Goal: Information Seeking & Learning: Check status

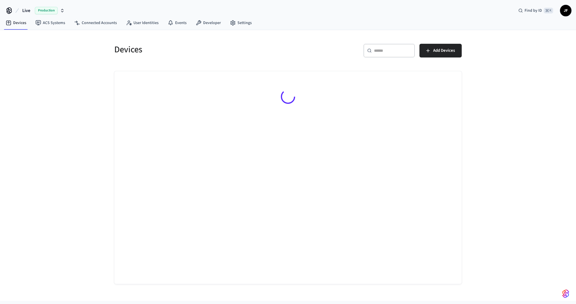
click at [27, 10] on span "Live" at bounding box center [26, 10] width 8 height 7
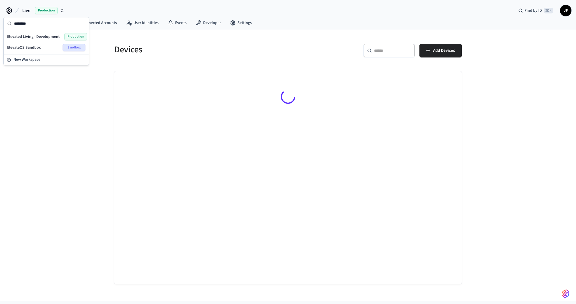
type input "********"
click at [38, 36] on span "Elevated Living - Development" at bounding box center [33, 37] width 53 height 6
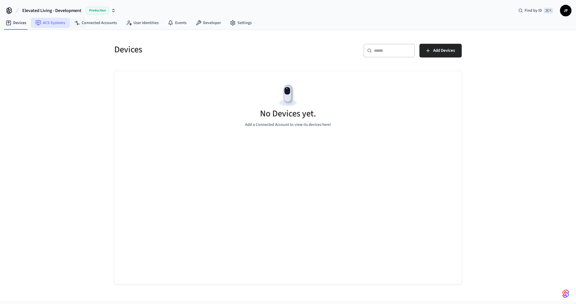
click at [59, 26] on link "ACS Systems" at bounding box center [50, 23] width 39 height 10
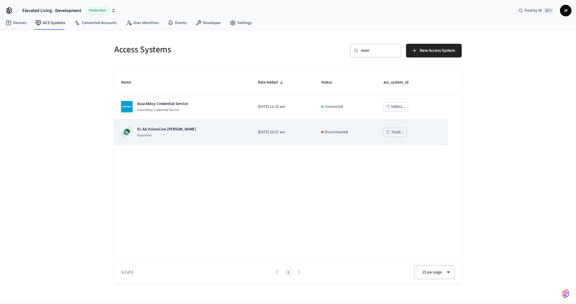
click at [196, 133] on div "EL AA VisionLine Daniel Visionline" at bounding box center [182, 131] width 123 height 11
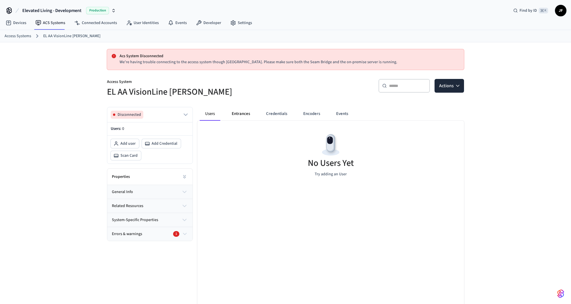
click at [245, 112] on button "Entrances" at bounding box center [240, 114] width 27 height 14
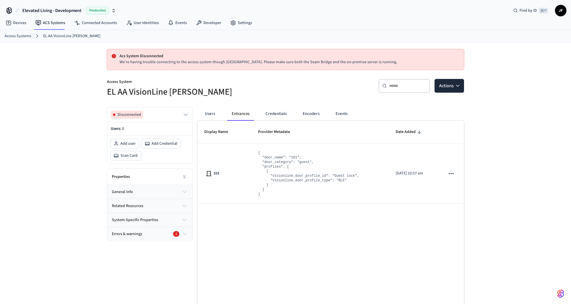
click at [57, 101] on div "Acs System Disconnected We're having trouble connecting to the access system th…" at bounding box center [285, 187] width 571 height 291
click at [93, 63] on div "Acs System Disconnected We're having trouble connecting to the access system th…" at bounding box center [285, 187] width 571 height 291
click at [72, 72] on div "Acs System Disconnected We're having trouble connecting to the access system th…" at bounding box center [285, 187] width 571 height 291
click at [155, 184] on div "Properties general info related resources system-specific properties Errors & w…" at bounding box center [150, 204] width 86 height 73
click at [150, 188] on button "general info" at bounding box center [149, 192] width 85 height 14
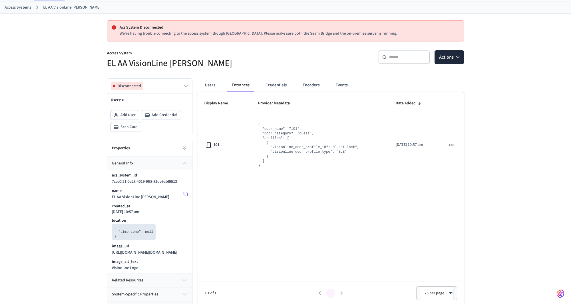
scroll to position [32, 0]
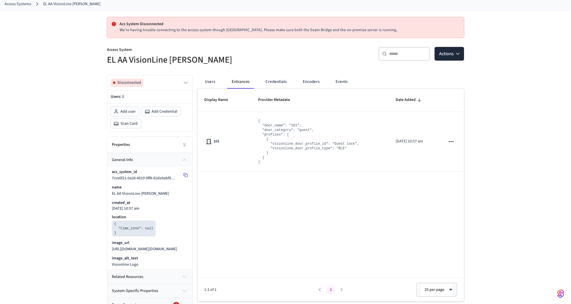
click at [186, 174] on icon at bounding box center [185, 175] width 5 height 5
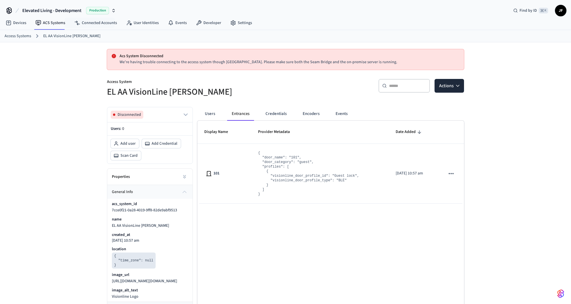
click at [64, 9] on span "Elevated Living - Development" at bounding box center [51, 10] width 59 height 7
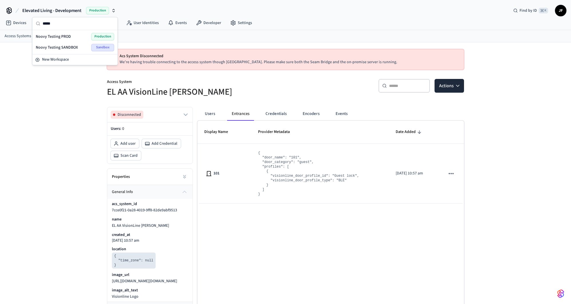
type input "*****"
click at [64, 34] on span "Noovy Testing PROD" at bounding box center [53, 37] width 35 height 6
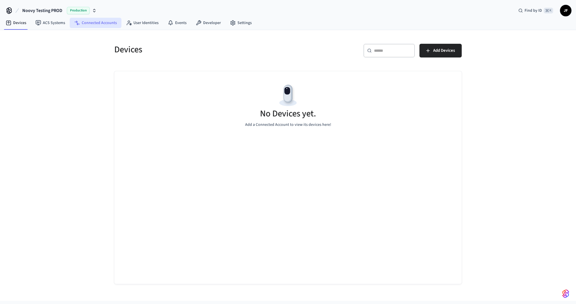
click at [79, 24] on link "Connected Accounts" at bounding box center [96, 23] width 52 height 10
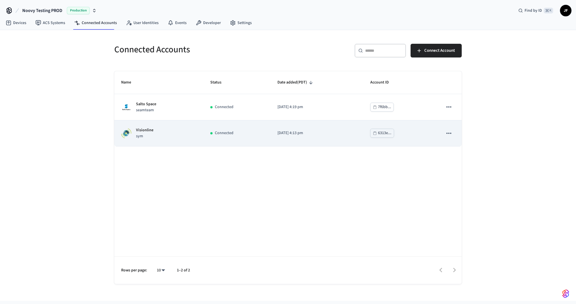
click at [153, 134] on div "Visionline sym" at bounding box center [158, 133] width 75 height 12
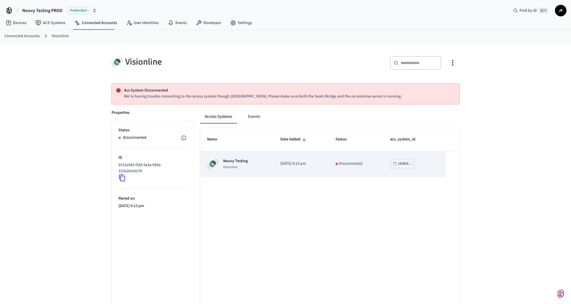
click at [273, 169] on td "2025/08/25 at 4:13 pm" at bounding box center [300, 163] width 55 height 25
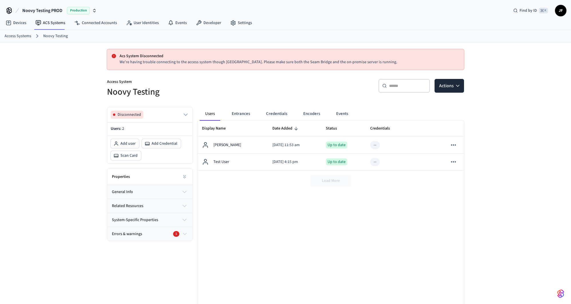
click at [61, 96] on div "Acs System Disconnected We're having trouble connecting to the access system th…" at bounding box center [285, 195] width 571 height 306
click at [50, 71] on div "Acs System Disconnected We're having trouble connecting to the access system th…" at bounding box center [285, 195] width 571 height 306
click at [416, 21] on div "Devices ACS Systems Connected Accounts User Identities Events Developer Settings" at bounding box center [285, 23] width 571 height 13
click at [57, 24] on link "ACS Systems" at bounding box center [50, 23] width 39 height 10
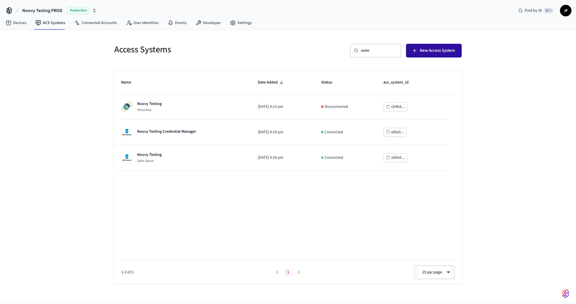
click at [436, 50] on span "New Access System" at bounding box center [437, 50] width 35 height 7
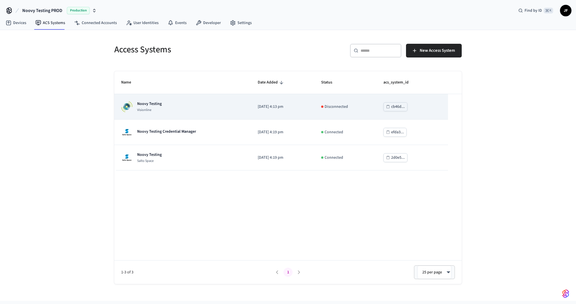
click at [223, 102] on div "Noovy Testing Visionline" at bounding box center [182, 106] width 123 height 11
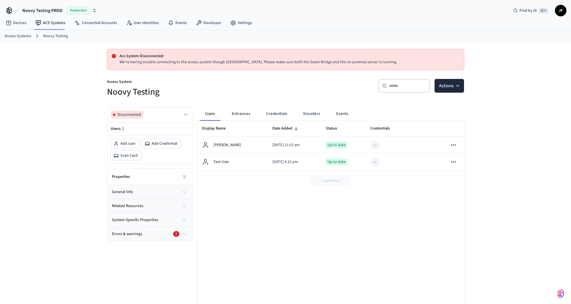
click at [81, 106] on div "Acs System Disconnected We're having trouble connecting to the access system th…" at bounding box center [285, 195] width 571 height 306
drag, startPoint x: 101, startPoint y: 85, endPoint x: 172, endPoint y: 98, distance: 72.1
click at [172, 98] on div "Acs System Disconnected We're having trouble connecting to the access system th…" at bounding box center [285, 195] width 366 height 306
drag, startPoint x: 171, startPoint y: 93, endPoint x: 95, endPoint y: 82, distance: 76.2
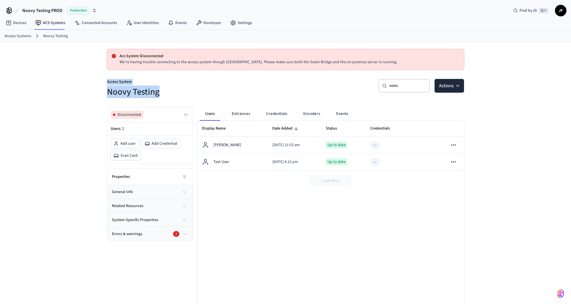
click at [95, 82] on div "Acs System Disconnected We're having trouble connecting to the access system th…" at bounding box center [285, 195] width 571 height 306
drag, startPoint x: 97, startPoint y: 79, endPoint x: 183, endPoint y: 95, distance: 87.2
click at [183, 95] on div "Acs System Disconnected We're having trouble connecting to the access system th…" at bounding box center [285, 195] width 571 height 306
click at [183, 95] on h5 "Noovy Testing" at bounding box center [194, 92] width 175 height 12
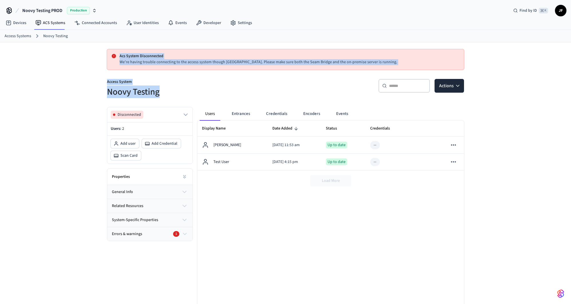
drag, startPoint x: 172, startPoint y: 94, endPoint x: 10, endPoint y: 47, distance: 169.3
click at [10, 47] on div "Acs System Disconnected We're having trouble connecting to the access system th…" at bounding box center [285, 195] width 571 height 306
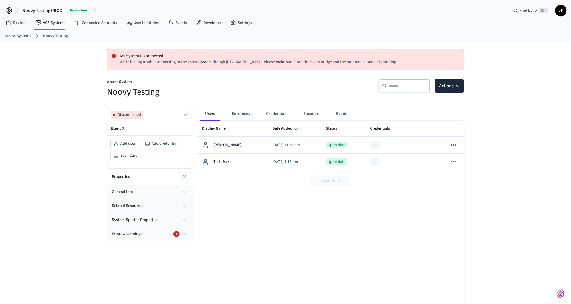
click at [13, 61] on div "Acs System Disconnected We're having trouble connecting to the access system th…" at bounding box center [285, 195] width 571 height 306
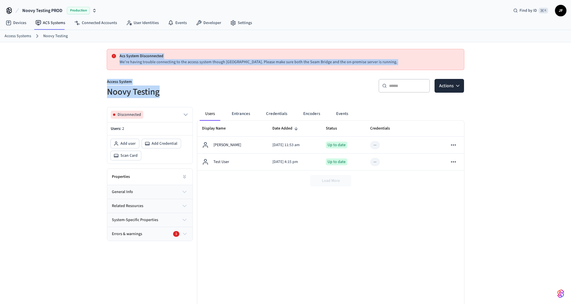
drag, startPoint x: 104, startPoint y: 53, endPoint x: 215, endPoint y: 89, distance: 116.7
click at [209, 89] on div "Acs System Disconnected We're having trouble connecting to the access system th…" at bounding box center [285, 195] width 366 height 306
click at [216, 89] on h5 "Noovy Testing" at bounding box center [194, 92] width 175 height 12
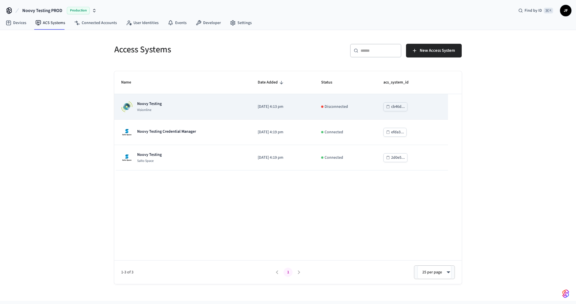
click at [166, 108] on div "Noovy Testing Visionline" at bounding box center [182, 106] width 123 height 11
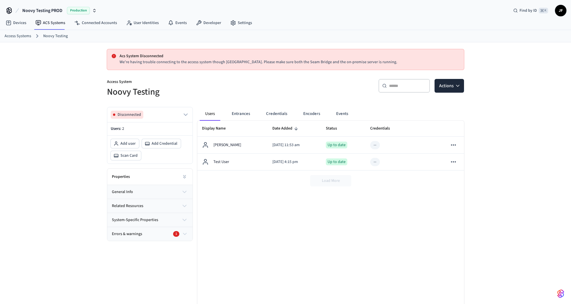
click at [265, 83] on p "Access System" at bounding box center [194, 82] width 175 height 7
click at [127, 189] on span "general info" at bounding box center [122, 192] width 21 height 6
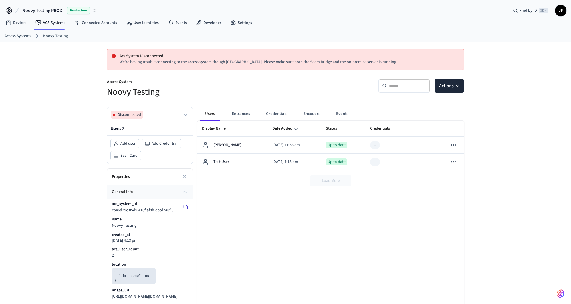
click at [186, 205] on icon at bounding box center [185, 206] width 3 height 3
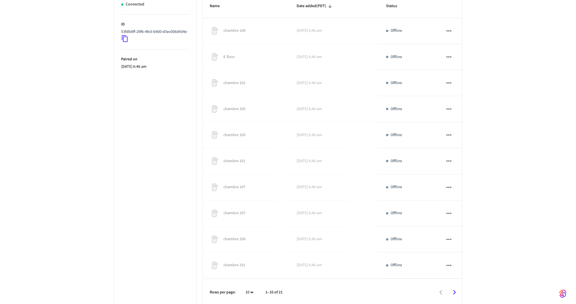
scroll to position [112, 0]
click at [247, 293] on body "Guesty Production Production Find by ID ⌘ K JF Devices ACS Systems Connected Ac…" at bounding box center [285, 106] width 571 height 436
click at [242, 261] on li "25" at bounding box center [244, 256] width 15 height 15
type input "**"
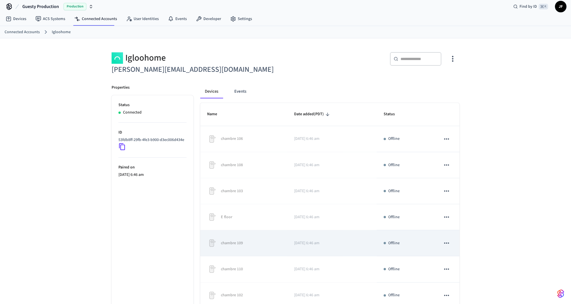
scroll to position [0, 0]
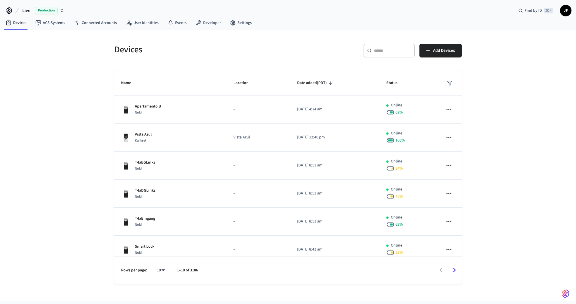
click at [18, 8] on icon at bounding box center [17, 10] width 7 height 7
click at [30, 11] on span "Live" at bounding box center [26, 10] width 8 height 7
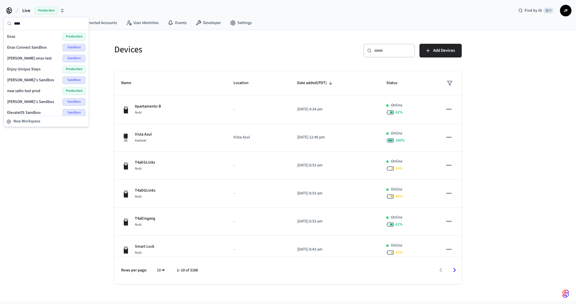
type input "****"
click at [24, 37] on div "Enso Production" at bounding box center [46, 36] width 78 height 7
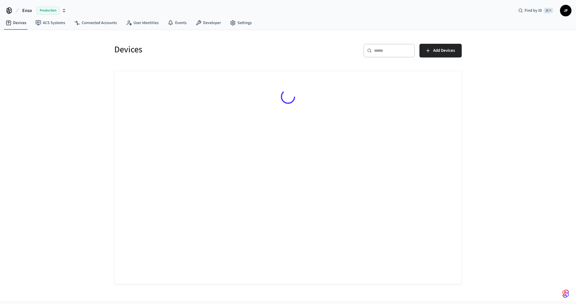
click at [195, 53] on h5 "Devices" at bounding box center [199, 50] width 170 height 12
click at [210, 26] on link "Developer" at bounding box center [208, 23] width 34 height 10
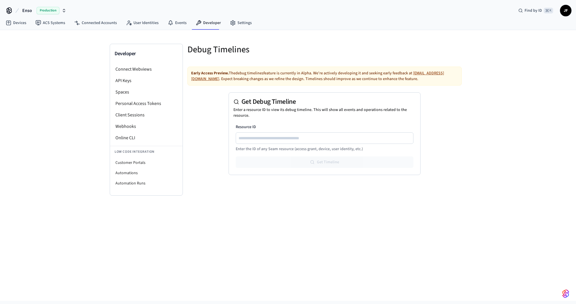
click at [266, 133] on div at bounding box center [325, 137] width 178 height 11
click at [266, 136] on input "Resource ID" at bounding box center [324, 138] width 177 height 7
paste input "**********"
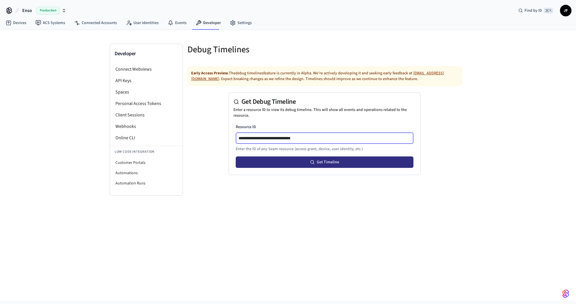
type input "**********"
click at [296, 160] on button "Get Timeline" at bounding box center [325, 161] width 178 height 11
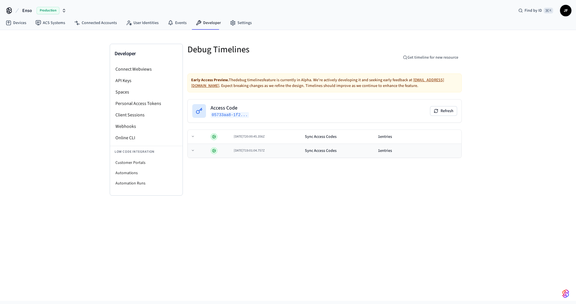
click at [197, 149] on td at bounding box center [198, 151] width 21 height 14
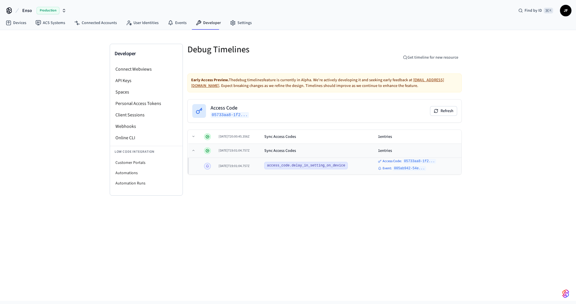
click at [195, 145] on td at bounding box center [194, 151] width 13 height 14
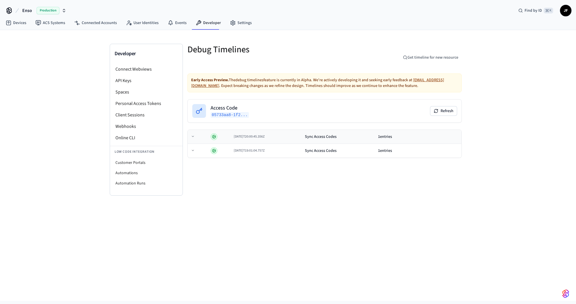
click at [196, 141] on td at bounding box center [198, 137] width 21 height 14
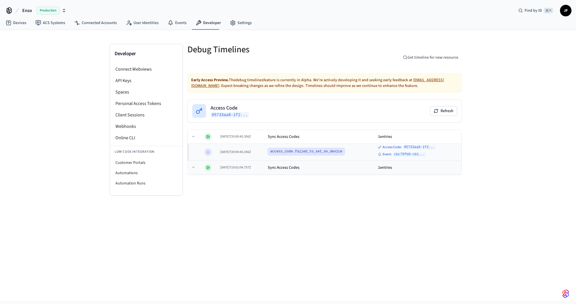
click at [191, 162] on td at bounding box center [195, 168] width 14 height 14
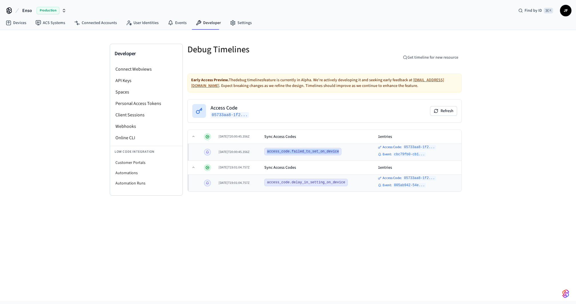
drag, startPoint x: 273, startPoint y: 150, endPoint x: 346, endPoint y: 154, distance: 73.3
click at [342, 154] on span "access_code.failed_to_set_on_device" at bounding box center [302, 151] width 77 height 7
click at [493, 150] on div "Developer Connect Webviews API Keys Spaces Personal Access Tokens Client Sessio…" at bounding box center [288, 165] width 576 height 271
click at [16, 19] on link "Devices" at bounding box center [16, 23] width 30 height 10
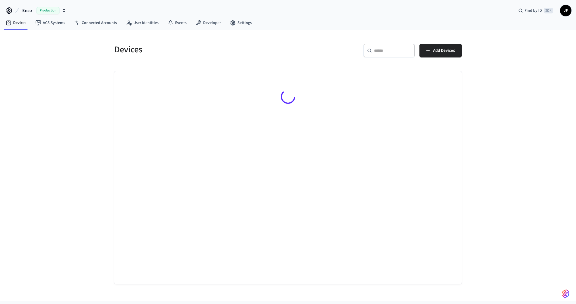
click at [386, 55] on div "​ ​" at bounding box center [389, 51] width 51 height 14
paste input "**********"
type input "**********"
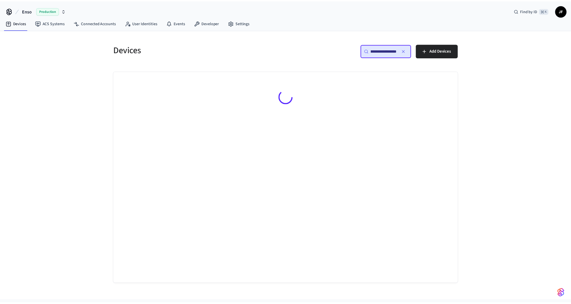
scroll to position [0, 0]
click at [287, 57] on div "**********" at bounding box center [373, 49] width 177 height 25
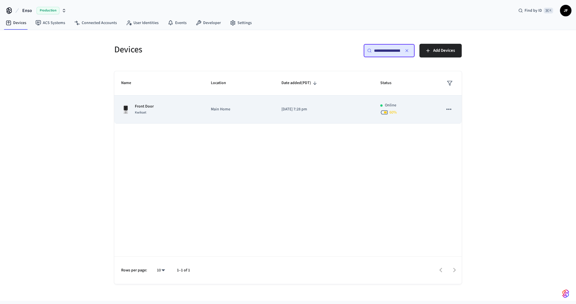
click at [165, 123] on td "Front Door Kwikset" at bounding box center [159, 110] width 90 height 28
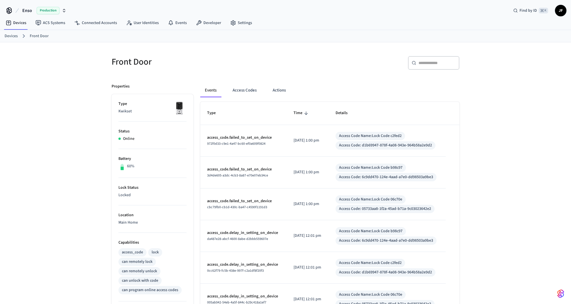
click at [13, 40] on div "Devices Front Door" at bounding box center [285, 36] width 571 height 12
drag, startPoint x: 13, startPoint y: 35, endPoint x: 68, endPoint y: 57, distance: 59.5
click at [13, 35] on link "Devices" at bounding box center [11, 36] width 13 height 6
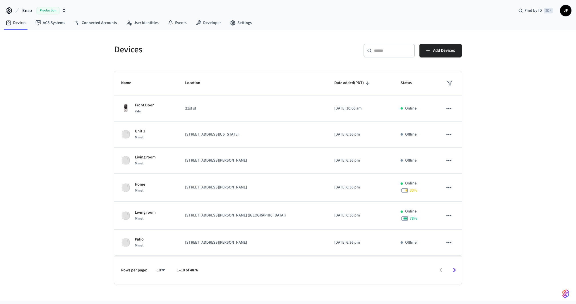
click at [390, 55] on div "​ ​" at bounding box center [389, 51] width 51 height 14
paste input "**********"
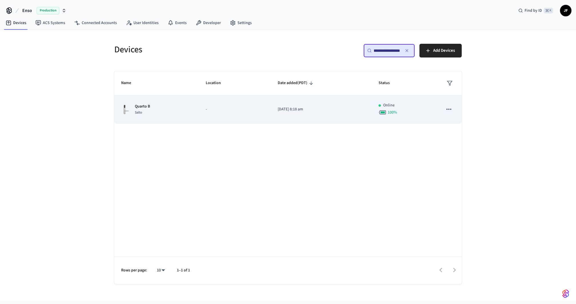
type input "**********"
click at [290, 105] on td "2025/08/25 at 8:18 am" at bounding box center [321, 110] width 101 height 28
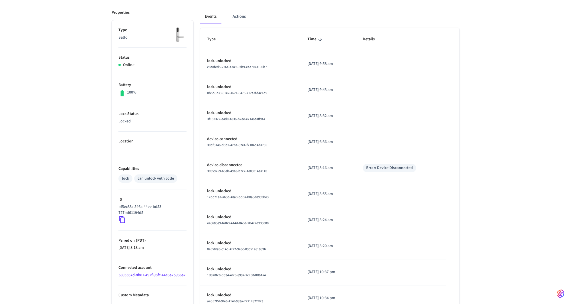
scroll to position [108, 0]
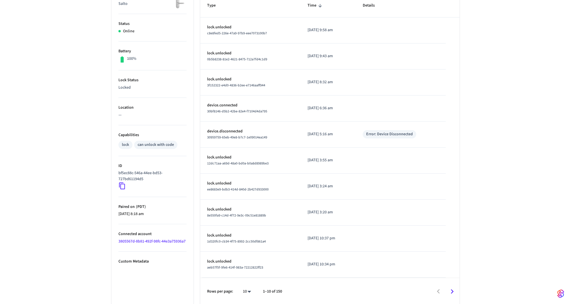
click at [56, 68] on div "Quarto B ​ ​ Properties Type Salto Status Online Battery 100% Lock Status Locke…" at bounding box center [285, 120] width 571 height 370
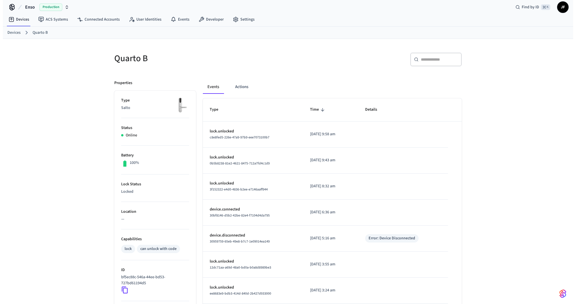
scroll to position [0, 0]
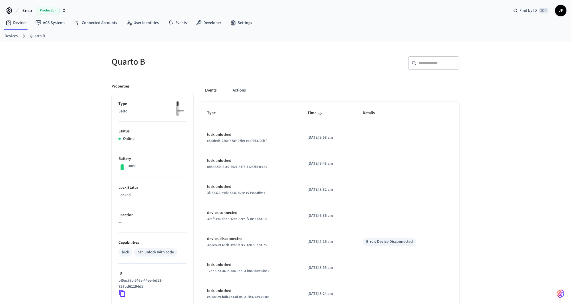
click at [21, 11] on button "Enso Production" at bounding box center [44, 11] width 47 height 12
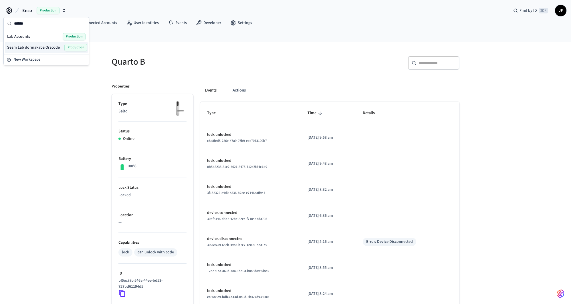
type input "******"
drag, startPoint x: 29, startPoint y: 43, endPoint x: 26, endPoint y: 36, distance: 7.5
click at [26, 36] on div "Lab Accounts Production Seam Lab dormakaba Oracode Production" at bounding box center [46, 42] width 83 height 22
click at [26, 36] on span "Lab Accounts" at bounding box center [18, 37] width 23 height 6
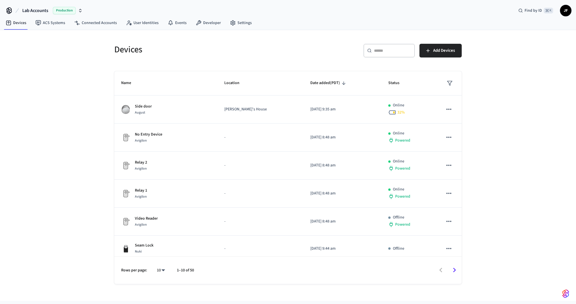
click at [189, 42] on div "Devices" at bounding box center [196, 49] width 177 height 25
drag, startPoint x: 227, startPoint y: 61, endPoint x: 220, endPoint y: 60, distance: 7.2
click at [227, 61] on div "Devices" at bounding box center [196, 49] width 177 height 25
click at [83, 24] on link "Connected Accounts" at bounding box center [96, 23] width 52 height 10
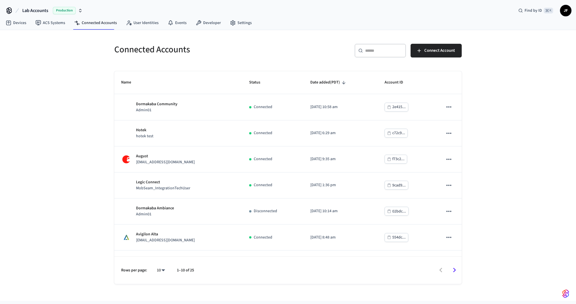
click at [131, 50] on h5 "Connected Accounts" at bounding box center [199, 50] width 170 height 12
click at [177, 47] on h5 "Connected Accounts" at bounding box center [199, 50] width 170 height 12
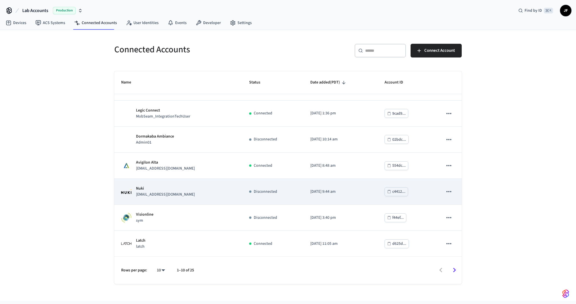
scroll to position [98, 0]
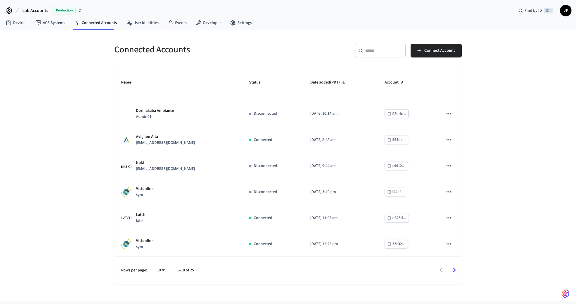
click at [31, 5] on button "Lab Accounts Production" at bounding box center [53, 11] width 64 height 12
type input "**********"
click at [31, 33] on div "Jack's Demo Prod Production" at bounding box center [46, 36] width 78 height 7
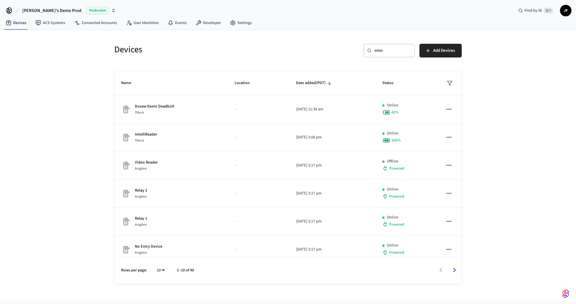
drag, startPoint x: 35, startPoint y: 41, endPoint x: 47, endPoint y: 46, distance: 13.1
click at [35, 43] on div "Devices ​ ​ Add Devices Name Location Date added (PDT) Status Dusaw Demo Deadbo…" at bounding box center [288, 165] width 576 height 271
click at [97, 24] on link "Connected Accounts" at bounding box center [96, 23] width 52 height 10
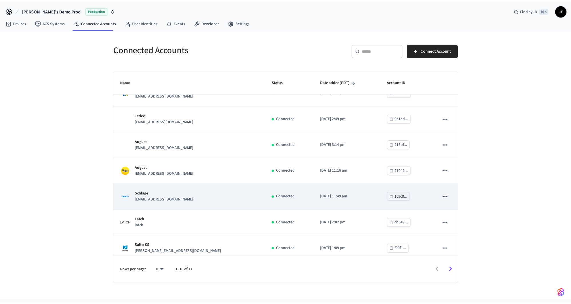
scroll to position [15, 0]
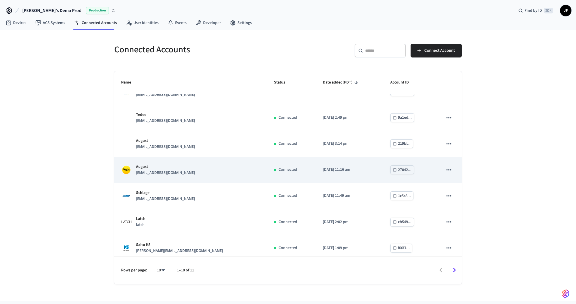
click at [195, 182] on td "August devops+yale@getseam.com" at bounding box center [190, 170] width 153 height 26
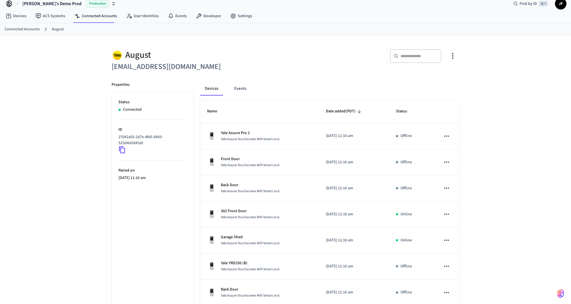
scroll to position [7, 0]
click at [84, 136] on div "August devops+yale@getseam.com ​ ​ Properties Status Connected ID 27042a55-2d7e…" at bounding box center [285, 223] width 571 height 376
click at [203, 15] on link "Developer" at bounding box center [208, 15] width 34 height 10
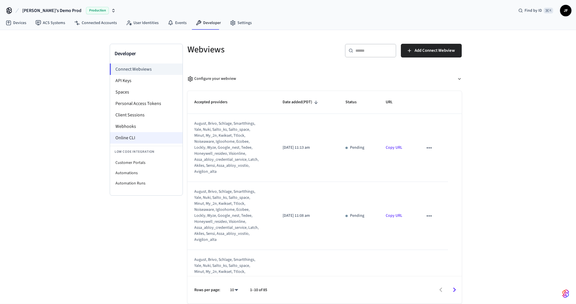
click at [128, 138] on li "Online CLI" at bounding box center [146, 137] width 73 height 11
click at [19, 26] on link "Devices" at bounding box center [16, 23] width 30 height 10
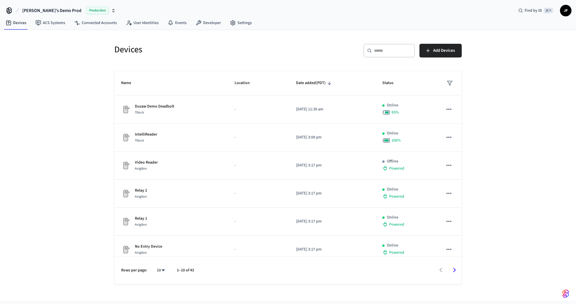
click at [60, 55] on div "Devices ​ ​ Add Devices Name Location Date added (PDT) Status Dusaw Demo Deadbo…" at bounding box center [288, 165] width 576 height 271
click at [297, 47] on div "​ ​ Add Devices" at bounding box center [377, 53] width 170 height 18
click at [399, 56] on div "​ ​" at bounding box center [389, 51] width 51 height 14
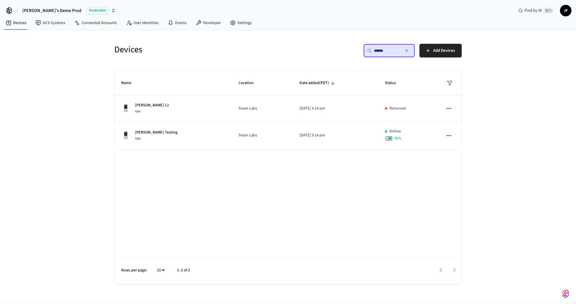
type input "*******"
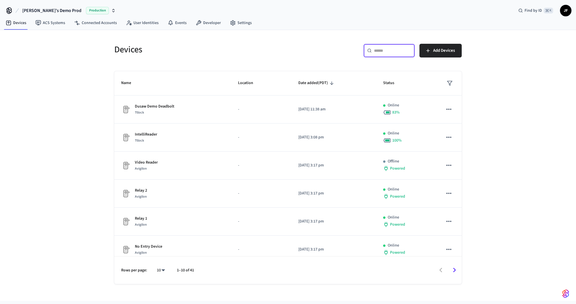
click at [353, 44] on div "​ ​ Add Devices" at bounding box center [377, 53] width 170 height 18
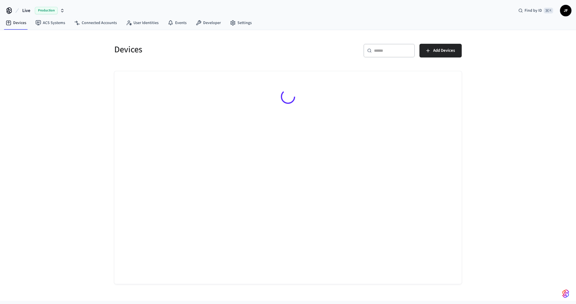
click at [26, 12] on span "Live" at bounding box center [26, 10] width 8 height 7
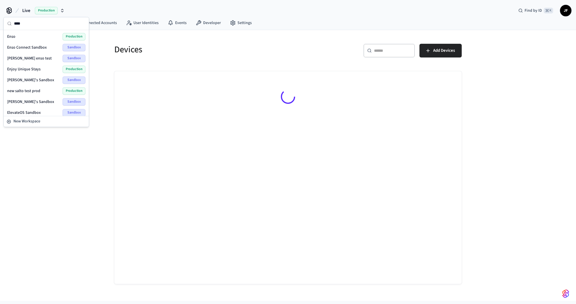
type input "****"
click at [28, 35] on div "Enso Production" at bounding box center [46, 36] width 78 height 7
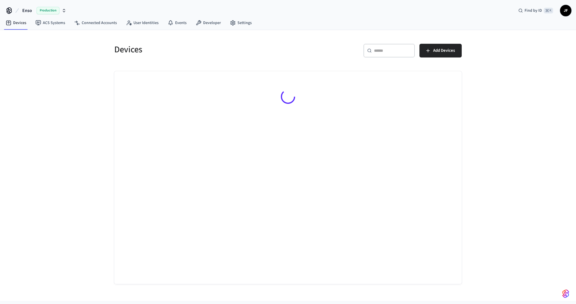
click at [232, 46] on h5 "Devices" at bounding box center [199, 50] width 170 height 12
click at [393, 50] on input "text" at bounding box center [392, 51] width 37 height 6
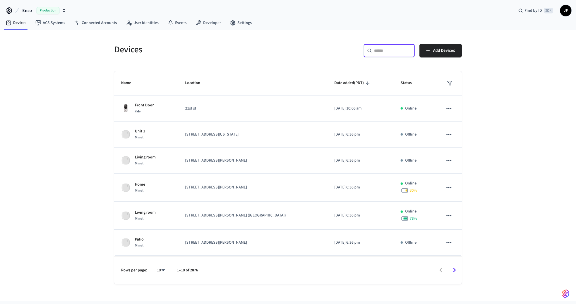
paste input "**********"
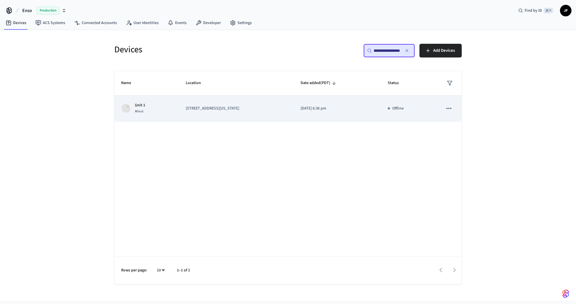
type input "**********"
click at [219, 109] on p "2110 W Washington Unit 1" at bounding box center [236, 109] width 101 height 6
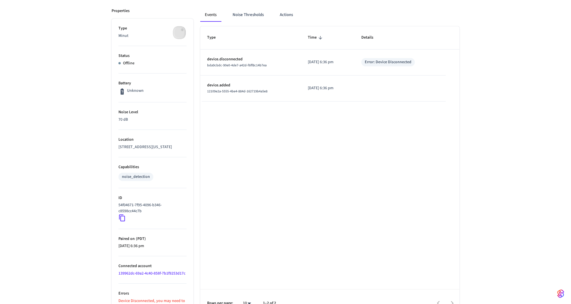
scroll to position [74, 0]
click at [130, 275] on link "139962dc-69a2-4c40-858f-7b1f9253d17c" at bounding box center [151, 275] width 67 height 6
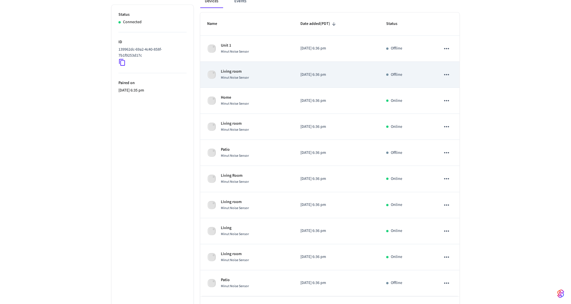
scroll to position [113, 0]
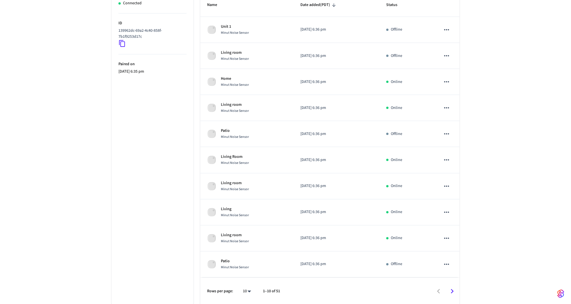
click at [497, 160] on div "Minut mysliwi2@gmail.com ​ ​ Properties Status Connected ID 139962dc-69a2-4c40-…" at bounding box center [285, 117] width 571 height 376
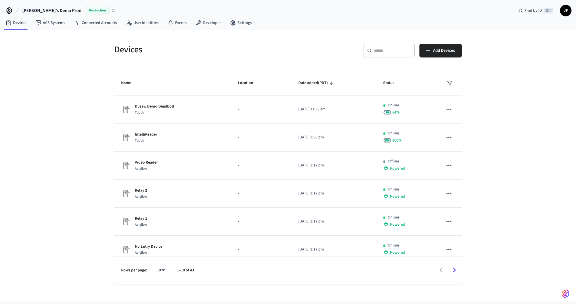
click at [188, 50] on h5 "Devices" at bounding box center [199, 50] width 170 height 12
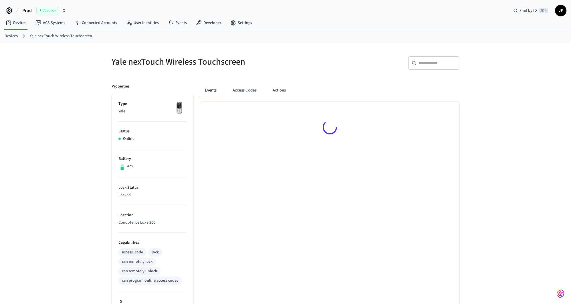
click at [257, 64] on h5 "Yale nexTouch Wireless Touchscreen" at bounding box center [197, 62] width 170 height 12
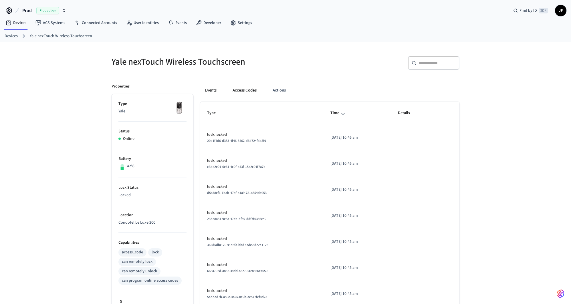
click at [249, 95] on button "Access Codes" at bounding box center [244, 90] width 33 height 14
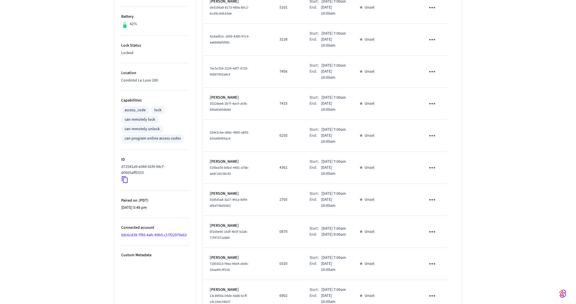
scroll to position [228, 0]
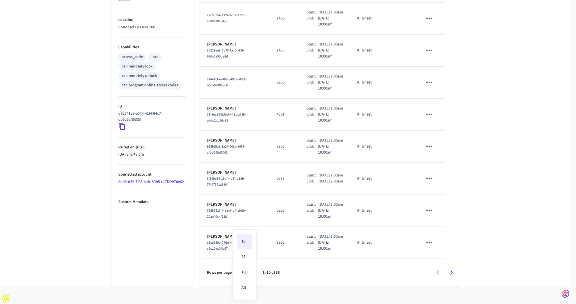
click at [251, 290] on body "Prod Production Find by ID ⌘ K JF Devices ACS Systems Connected Accounts User I…" at bounding box center [288, 54] width 576 height 499
click at [246, 271] on li "100" at bounding box center [244, 272] width 15 height 15
type input "***"
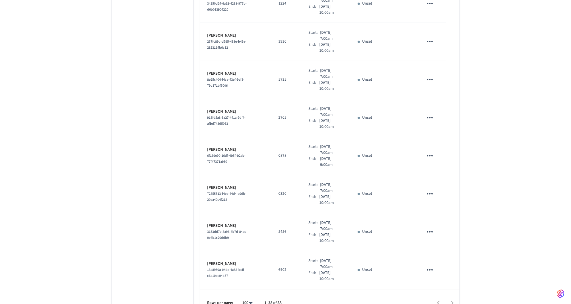
scroll to position [0, 0]
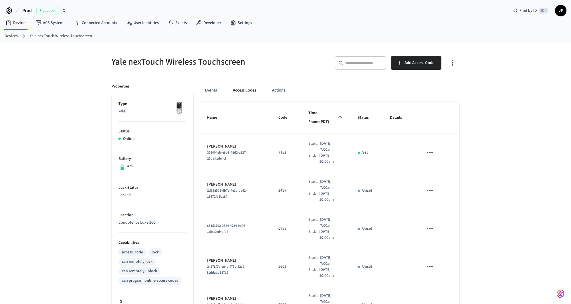
click at [31, 8] on span "Prod" at bounding box center [26, 10] width 9 height 7
type input "*******"
click at [22, 34] on span "Linkbase Locks" at bounding box center [20, 37] width 26 height 6
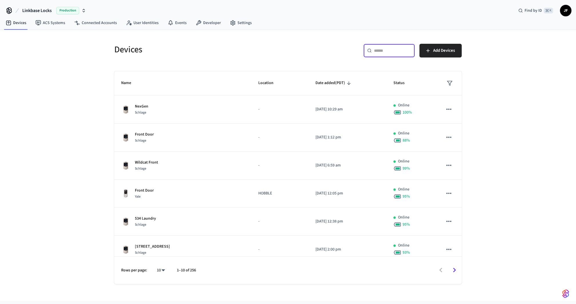
click at [395, 51] on input "text" at bounding box center [392, 51] width 37 height 6
paste input "**********"
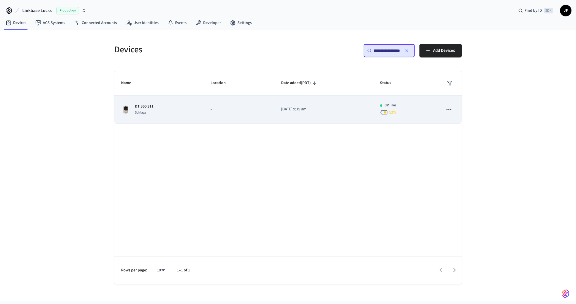
type input "**********"
click at [212, 112] on p "-" at bounding box center [239, 109] width 57 height 6
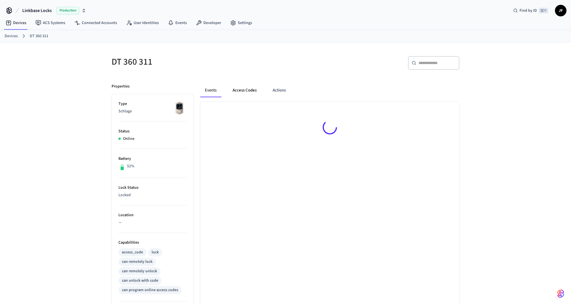
click at [236, 90] on button "Access Codes" at bounding box center [244, 90] width 33 height 14
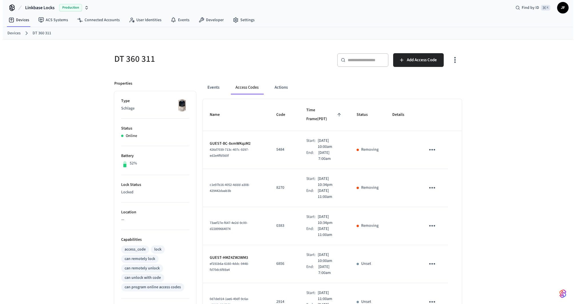
scroll to position [228, 0]
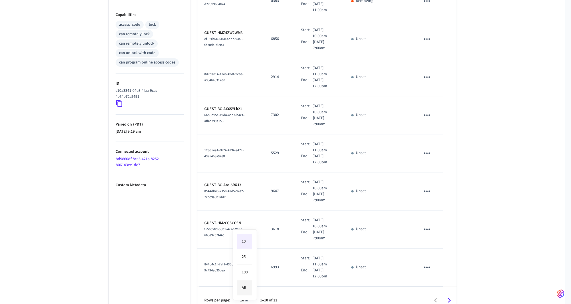
drag, startPoint x: 246, startPoint y: 291, endPoint x: 245, endPoint y: 287, distance: 4.1
click at [246, 291] on body "Linkbase Locks Production Find by ID ⌘ K JF Devices ACS Systems Connected Accou…" at bounding box center [285, 51] width 571 height 559
click at [244, 259] on li "25" at bounding box center [244, 256] width 15 height 15
type input "**"
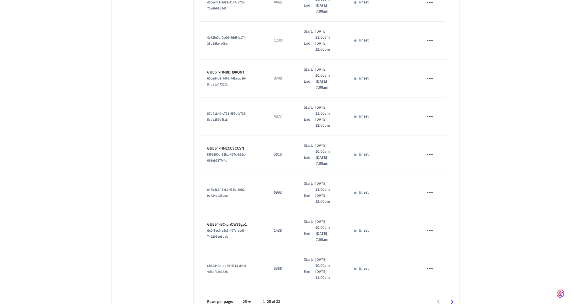
scroll to position [0, 0]
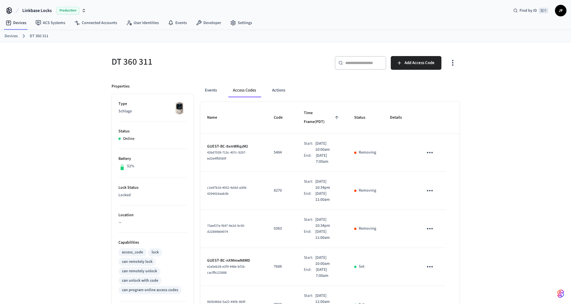
click at [276, 57] on h5 "DT 360 311" at bounding box center [197, 62] width 170 height 12
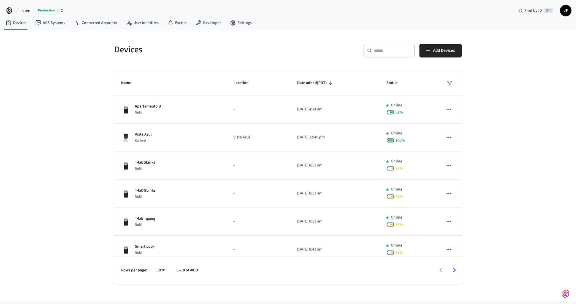
click at [24, 11] on span "Live" at bounding box center [26, 10] width 8 height 7
type input "****"
click at [54, 39] on div "Brightwild_1 Production" at bounding box center [46, 36] width 78 height 7
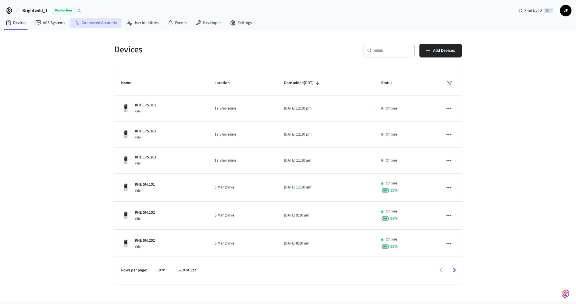
click at [83, 24] on link "Connected Accounts" at bounding box center [96, 23] width 52 height 10
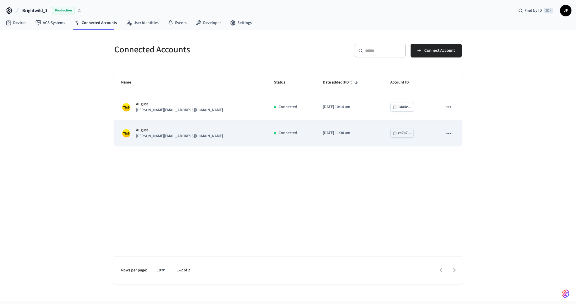
click at [186, 135] on div "August billy@brightwild.com" at bounding box center [190, 133] width 139 height 12
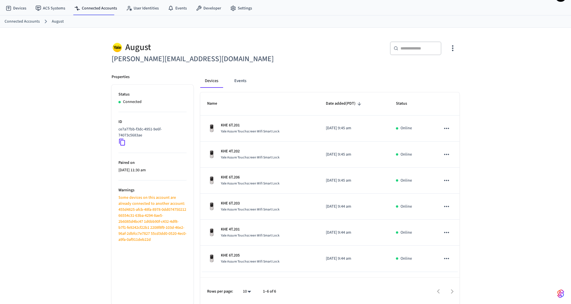
scroll to position [15, 0]
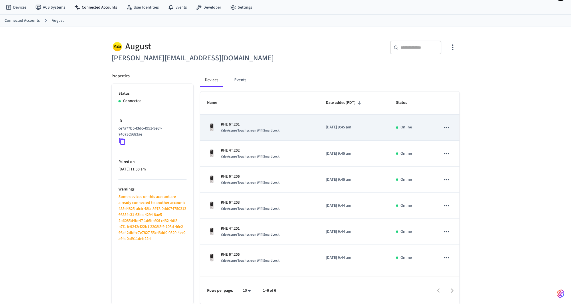
click at [269, 127] on p "KHE 6T.201" at bounding box center [250, 125] width 59 height 6
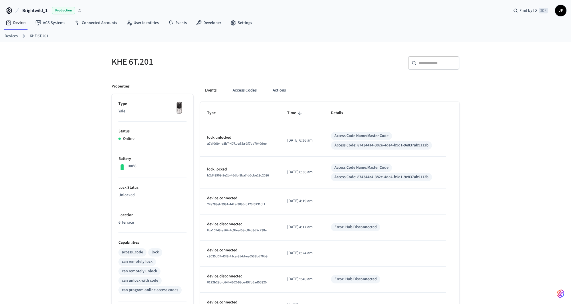
scroll to position [15, 0]
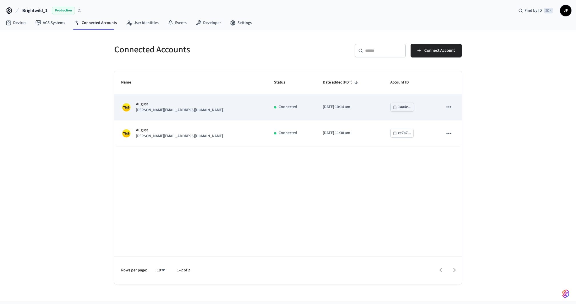
click at [267, 118] on td "Connected" at bounding box center [291, 107] width 49 height 26
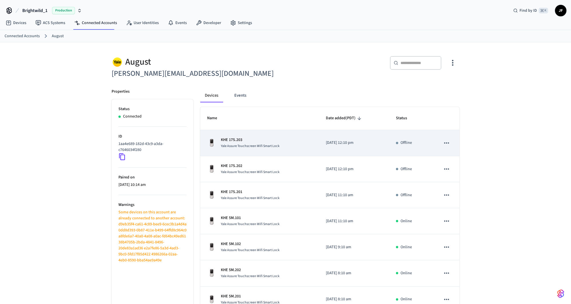
click at [234, 146] on span "Yale Assure Touchscreen Wifi Smart Lock" at bounding box center [250, 146] width 59 height 5
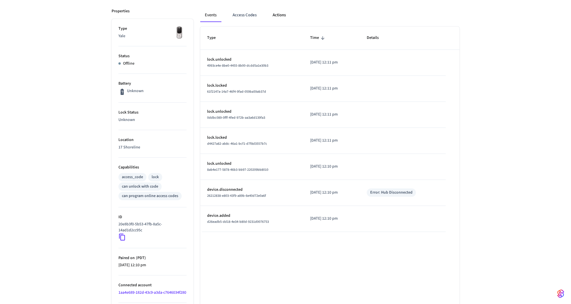
scroll to position [128, 0]
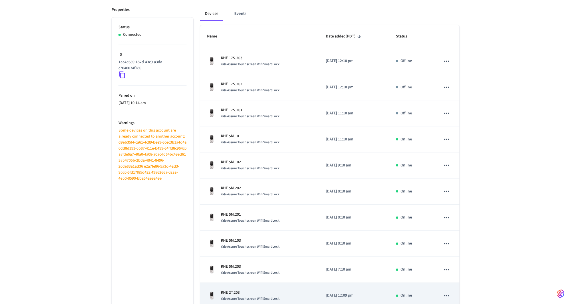
scroll to position [113, 0]
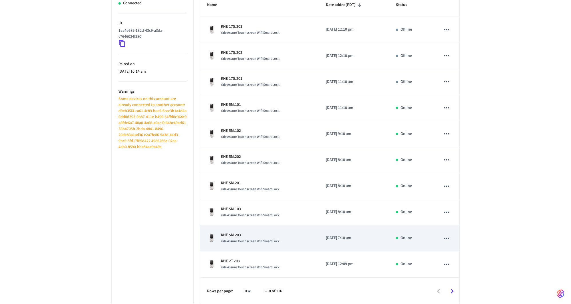
click at [252, 245] on td "KHE 5M.203 Yale Assure Touchscreen Wifi Smart Lock" at bounding box center [259, 238] width 119 height 26
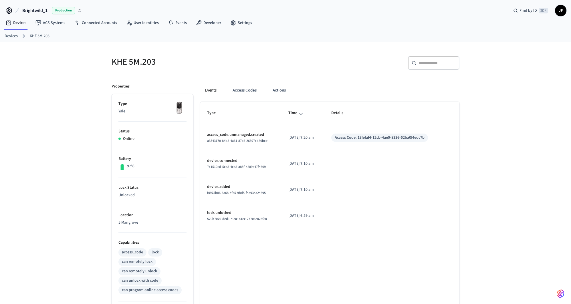
scroll to position [113, 0]
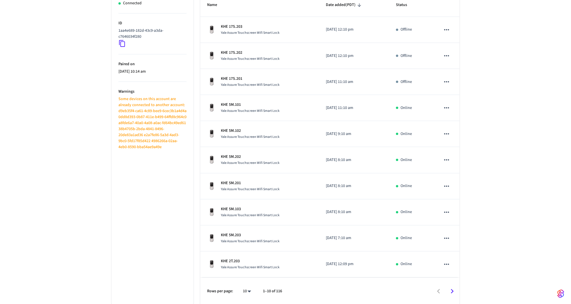
click at [67, 88] on div "August mike@brightwild.com ​ ​ Properties Status Connected ID 1aa4e689-182d-43c…" at bounding box center [285, 117] width 571 height 376
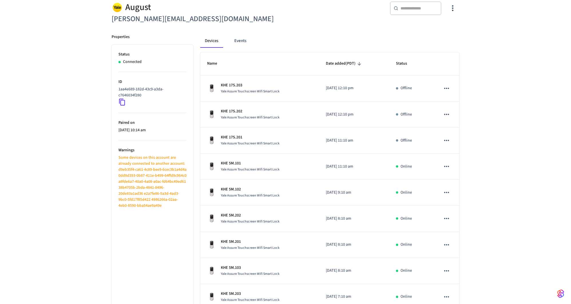
scroll to position [0, 0]
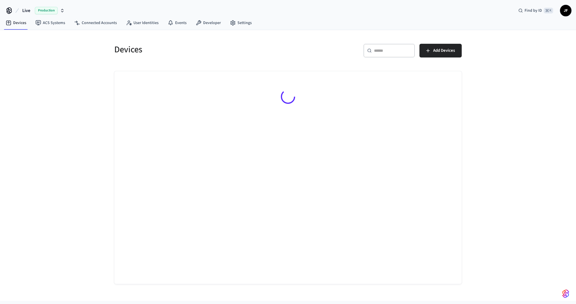
click at [23, 12] on span "Live" at bounding box center [26, 10] width 8 height 7
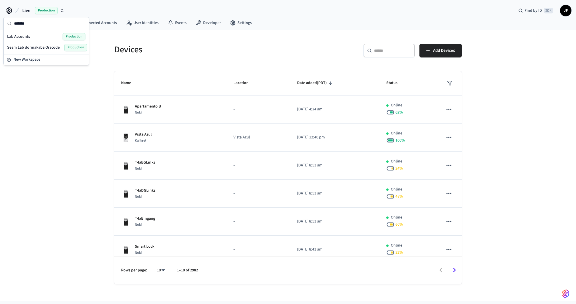
type input "*******"
click at [20, 39] on span "Lab Accounts" at bounding box center [18, 37] width 23 height 6
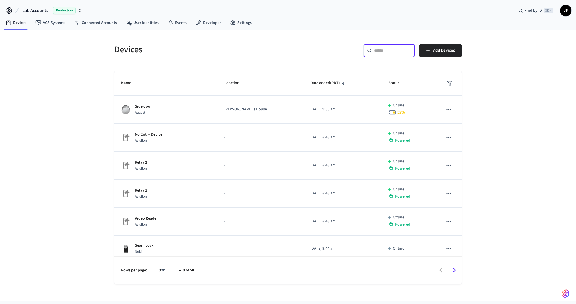
click at [388, 48] on input "text" at bounding box center [392, 51] width 37 height 6
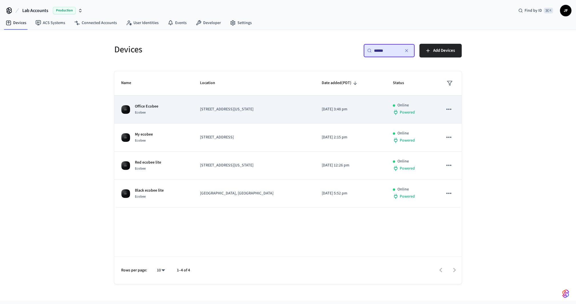
type input "******"
click at [240, 115] on td "[STREET_ADDRESS][US_STATE]" at bounding box center [254, 110] width 122 height 28
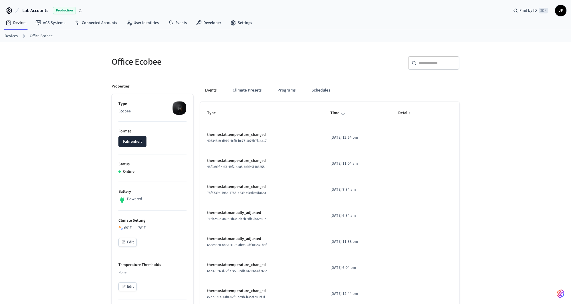
click at [85, 122] on div "Office Ecobee ​ ​ Properties Type Ecobee Format Fahrenheit Status Online Batter…" at bounding box center [285, 302] width 571 height 520
click at [235, 22] on link "Settings" at bounding box center [241, 23] width 31 height 10
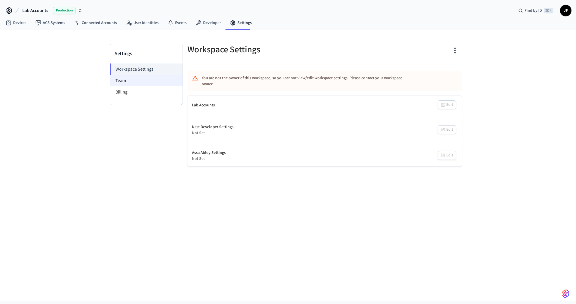
drag, startPoint x: 146, startPoint y: 81, endPoint x: 150, endPoint y: 81, distance: 4.0
click at [146, 81] on li "Team" at bounding box center [146, 80] width 73 height 11
click at [148, 82] on li "Team" at bounding box center [146, 80] width 73 height 11
click at [89, 85] on div "Settings Workspace Settings Team Billing Workspace Settings You are not the own…" at bounding box center [288, 165] width 576 height 271
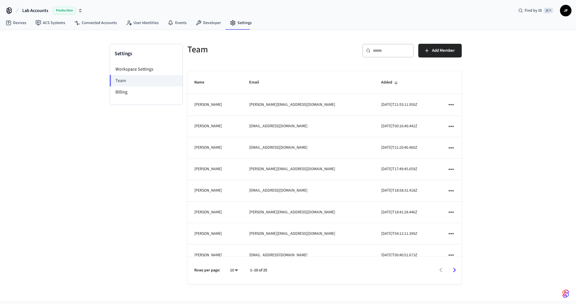
click at [384, 49] on input "text" at bounding box center [391, 51] width 37 height 6
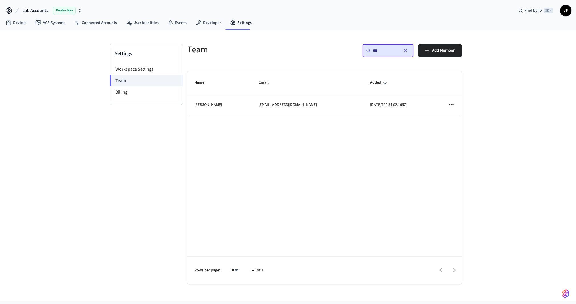
type input "****"
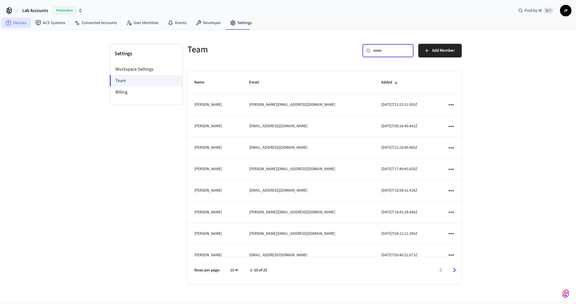
click at [25, 20] on link "Devices" at bounding box center [16, 23] width 30 height 10
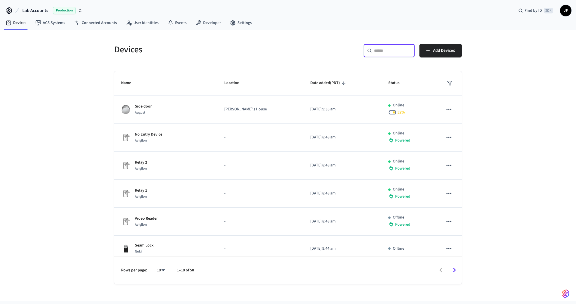
click at [375, 50] on input "text" at bounding box center [392, 51] width 37 height 6
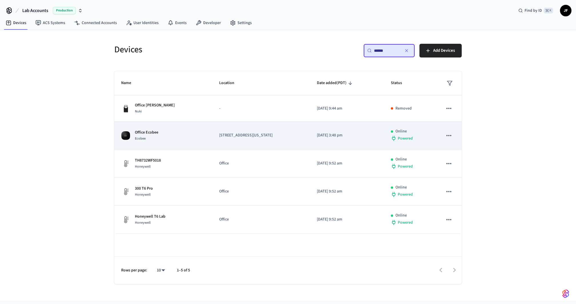
type input "******"
click at [290, 130] on td "[STREET_ADDRESS][US_STATE]" at bounding box center [261, 136] width 98 height 28
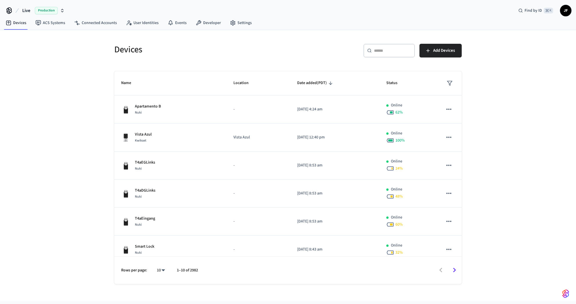
click at [26, 9] on span "Live" at bounding box center [26, 10] width 8 height 7
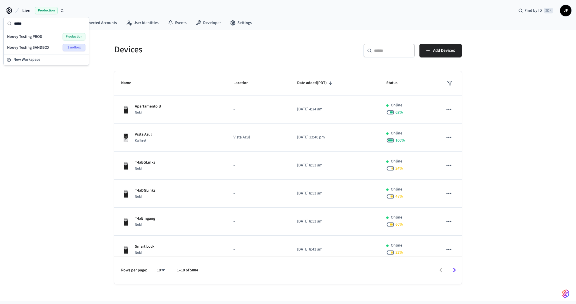
type input "*****"
click at [25, 34] on span "Noovy Testing PROD" at bounding box center [24, 37] width 35 height 6
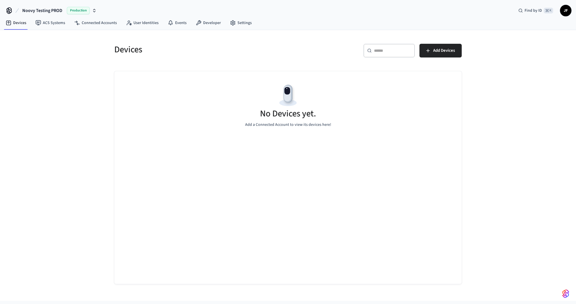
click at [88, 29] on nav "Devices ACS Systems Connected Accounts User Identities Events Developer Settings" at bounding box center [128, 23] width 255 height 13
click at [89, 24] on link "Connected Accounts" at bounding box center [96, 23] width 52 height 10
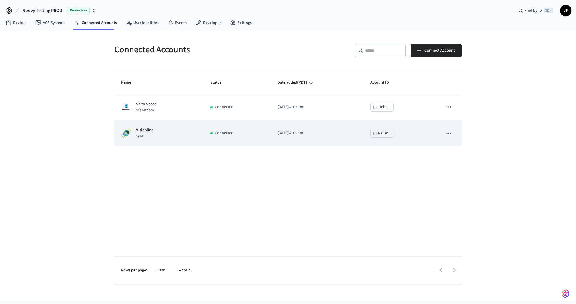
click at [157, 138] on div "Visionline sym" at bounding box center [158, 133] width 75 height 12
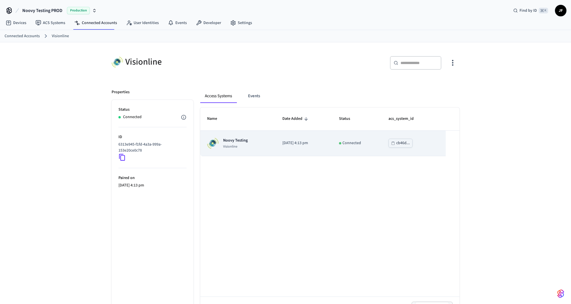
click at [255, 152] on td "Noovy Testing Visionline" at bounding box center [237, 143] width 75 height 25
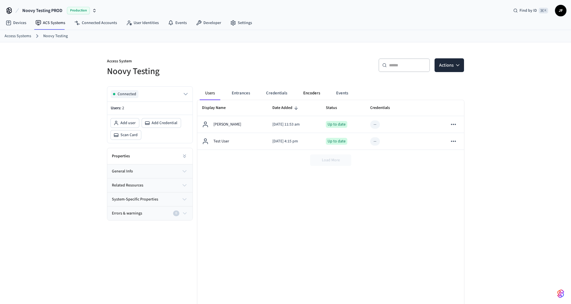
click at [307, 93] on button "Encoders" at bounding box center [312, 93] width 26 height 14
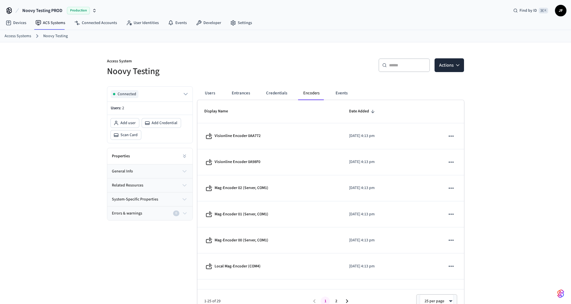
click at [32, 57] on div "Access System Noovy Testing ​ ​ Actions Connected Users: 2 Add user Add Credent…" at bounding box center [285, 177] width 571 height 271
click at [231, 47] on div "Access System Noovy Testing ​ ​ Actions Connected Users: 2 Add user Add Credent…" at bounding box center [285, 177] width 366 height 270
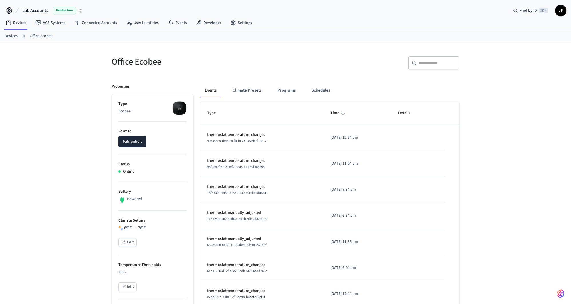
click at [273, 6] on div "Lab Accounts Production Find by ID ⌘ K JF" at bounding box center [285, 8] width 571 height 17
click at [318, 36] on ol "Devices Office Ecobee" at bounding box center [288, 35] width 566 height 7
